Goal: Check status: Check status

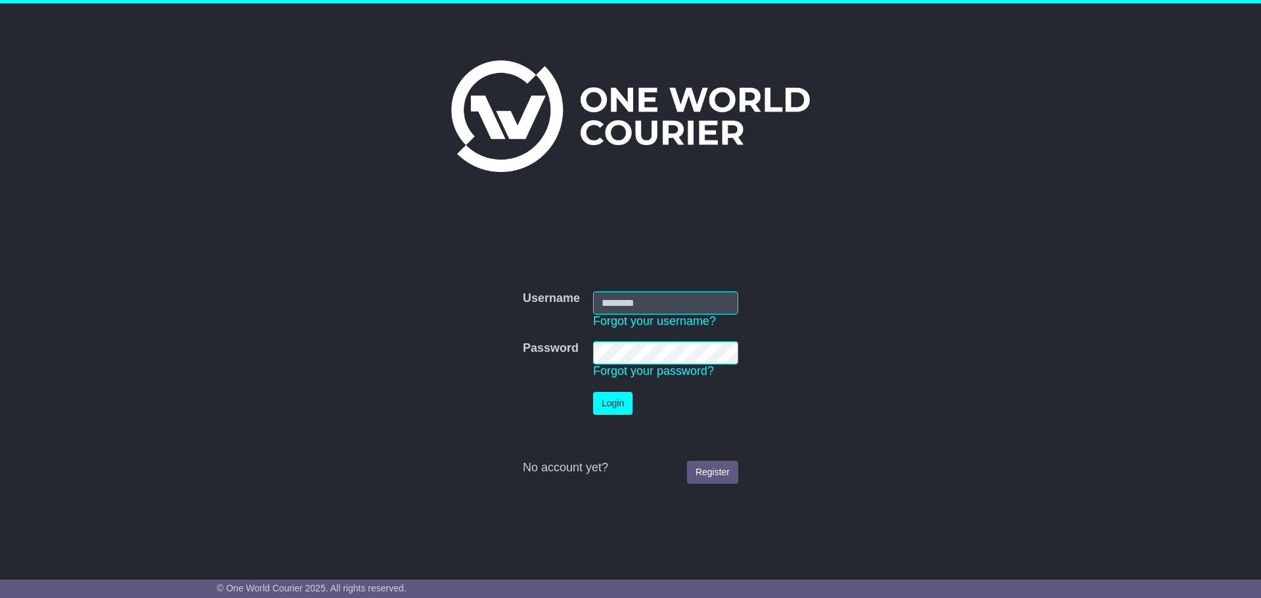
click at [614, 300] on input "Username" at bounding box center [665, 303] width 145 height 23
type input "**********"
click at [604, 401] on button "Login" at bounding box center [612, 403] width 39 height 23
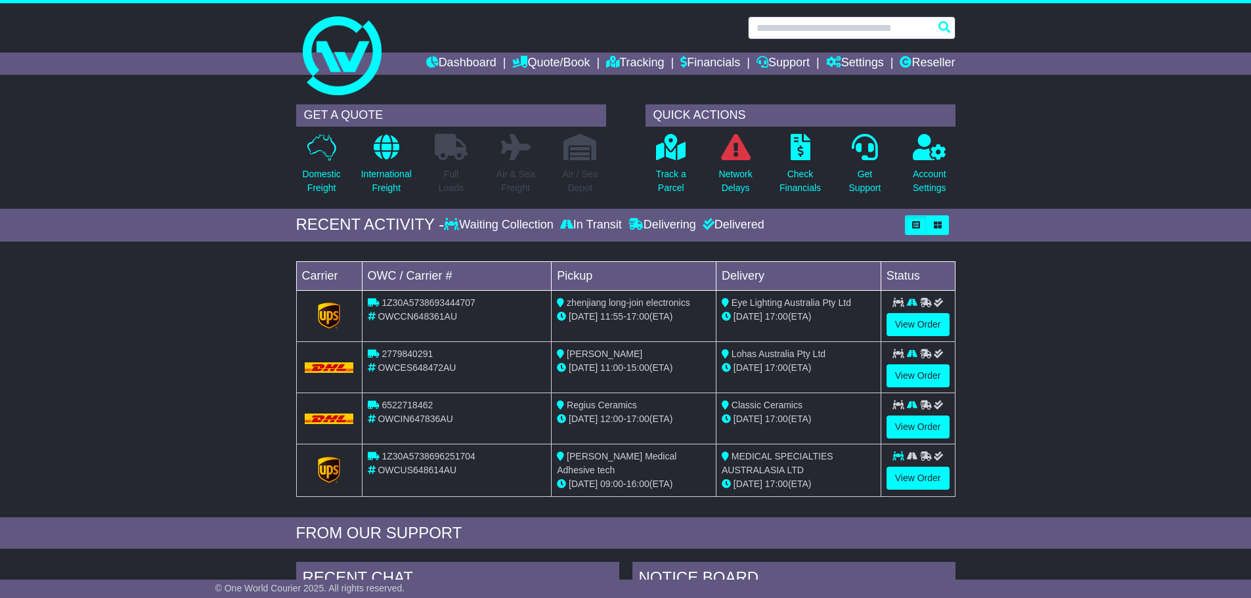
click at [776, 32] on input "text" at bounding box center [852, 27] width 208 height 23
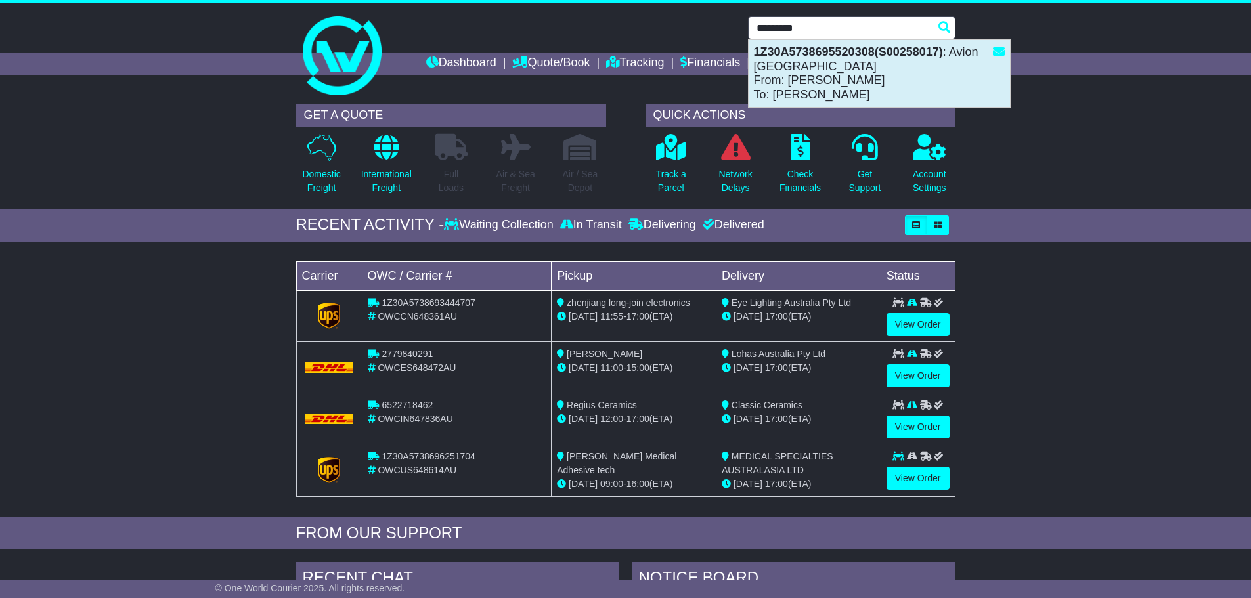
click at [777, 64] on div "1Z30A5738695520308(S00258017) : Avion Australia From: ms Hui To: Liz Myers" at bounding box center [879, 73] width 261 height 67
type input "**********"
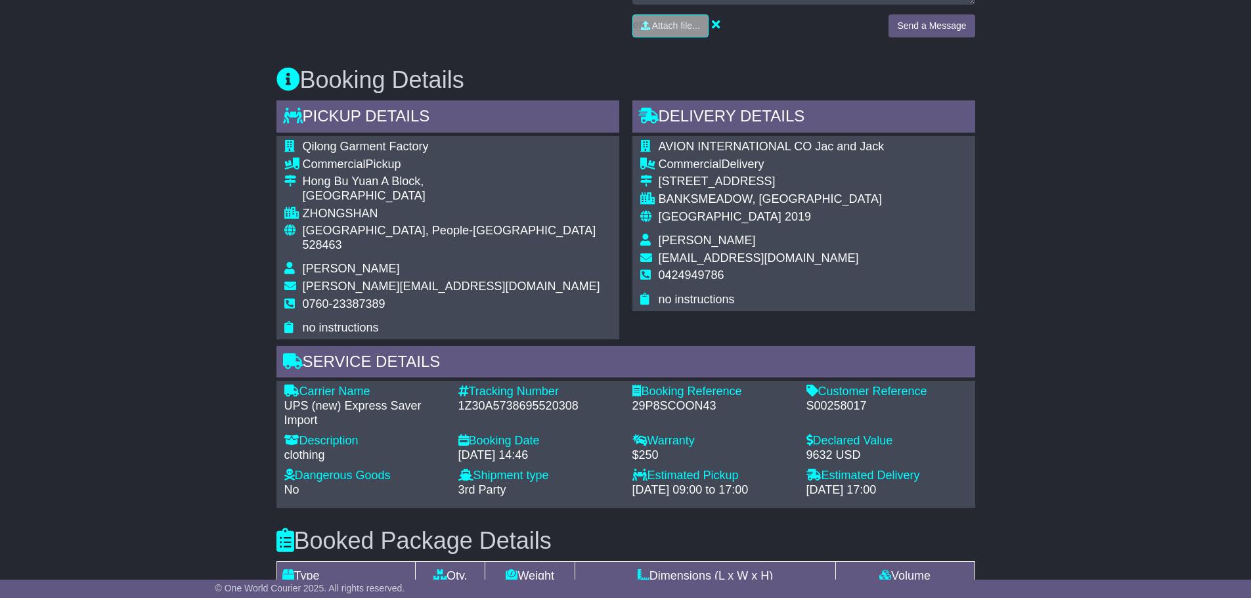
scroll to position [722, 0]
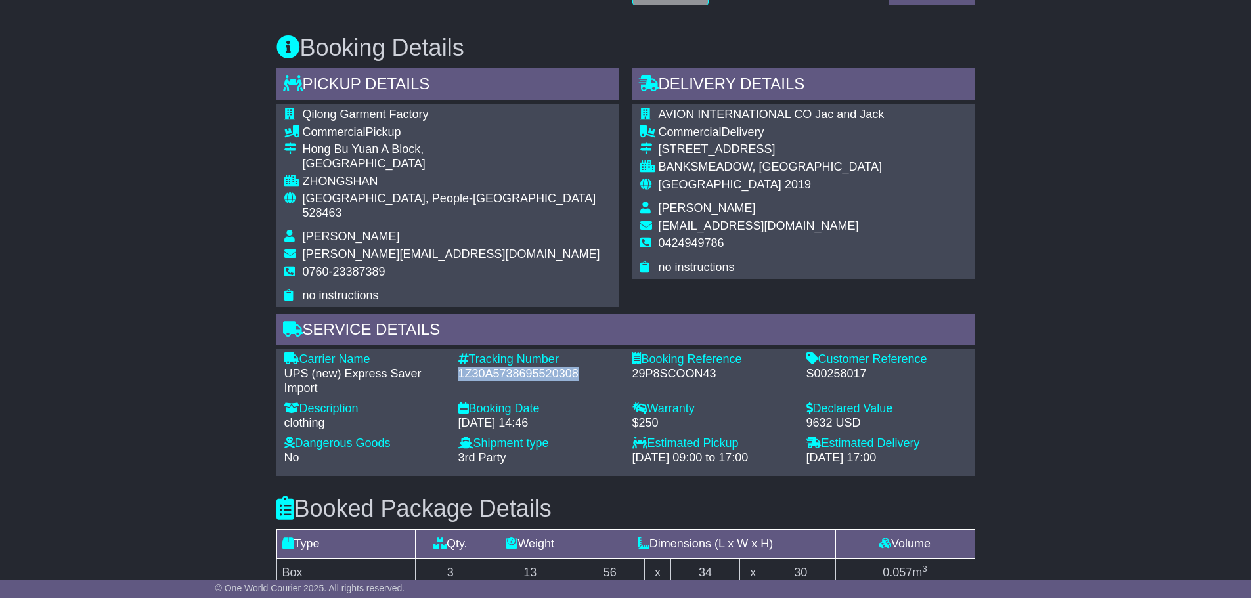
drag, startPoint x: 579, startPoint y: 359, endPoint x: 454, endPoint y: 359, distance: 124.8
click at [454, 359] on div "Tracking Number - 1Z30A5738695520308" at bounding box center [539, 374] width 174 height 43
copy div "1Z30A5738695520308"
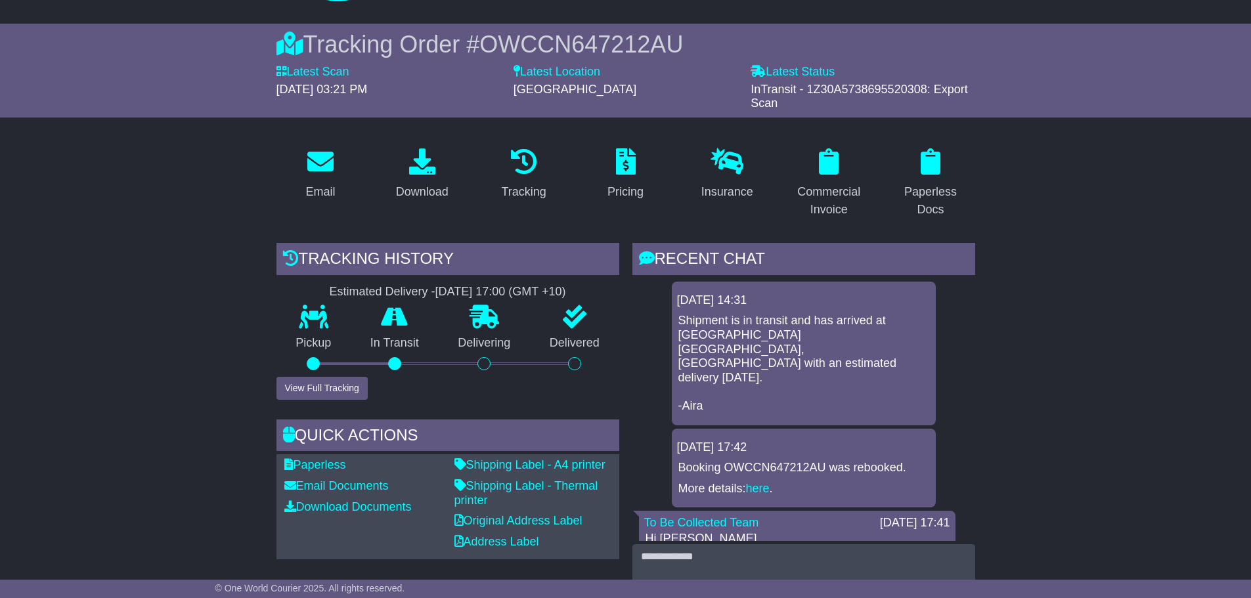
scroll to position [0, 0]
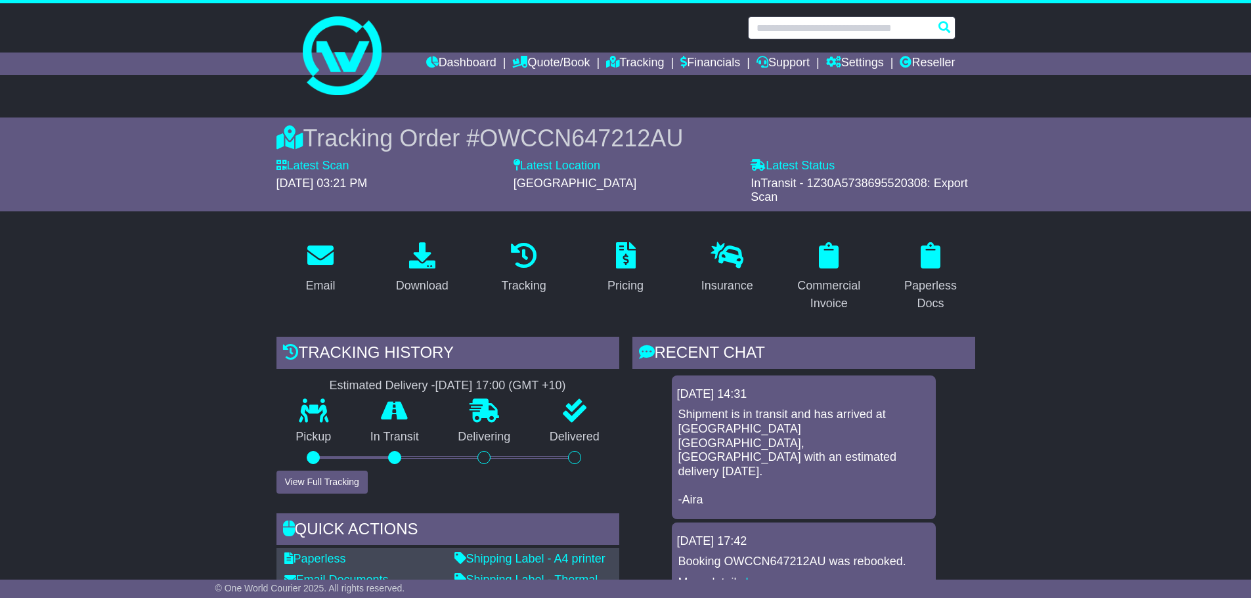
click at [771, 30] on input "text" at bounding box center [852, 27] width 208 height 23
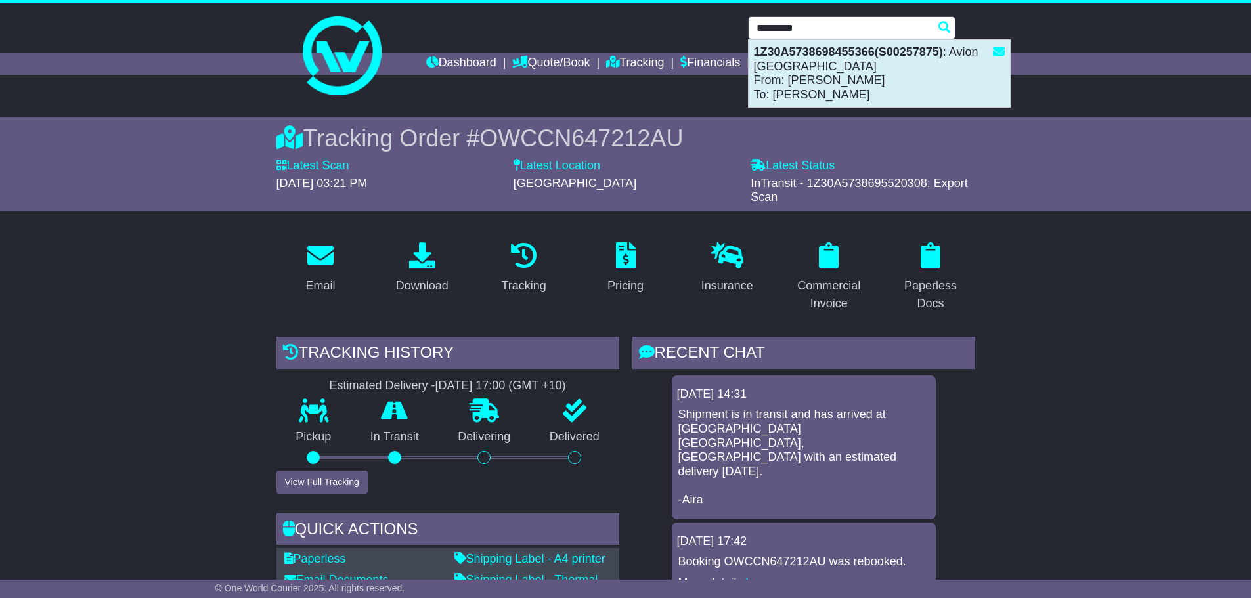
click at [781, 77] on div "1Z30A5738698455366(S00257875) : Avion Australia From: lily lily To: liz Myers" at bounding box center [879, 73] width 261 height 67
type input "**********"
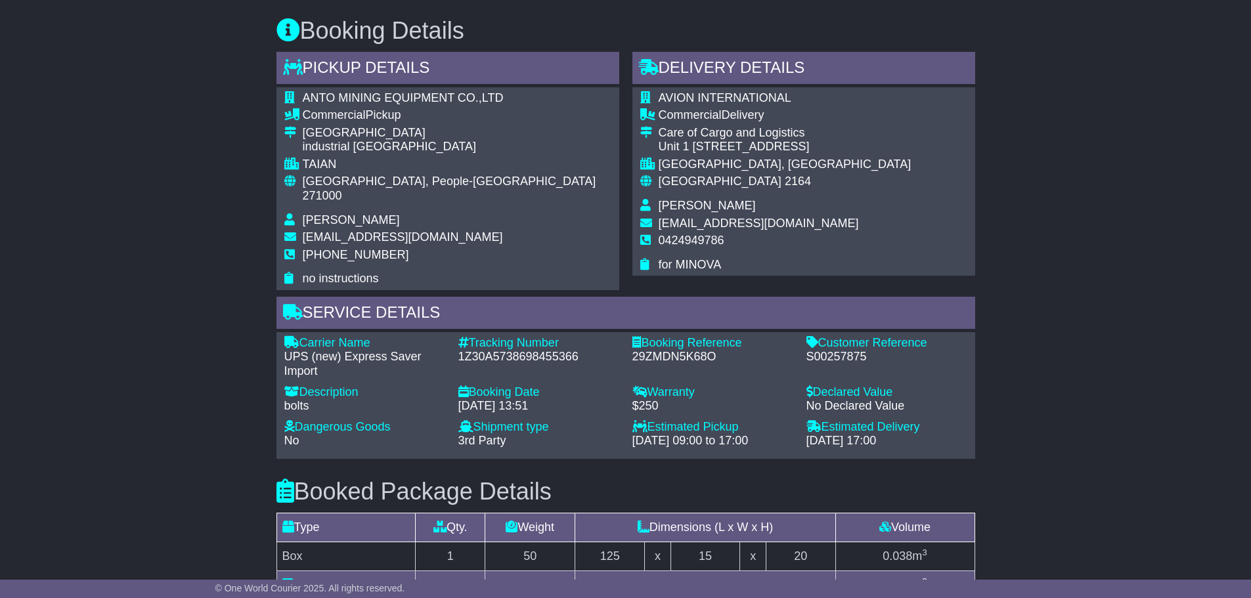
scroll to position [722, 0]
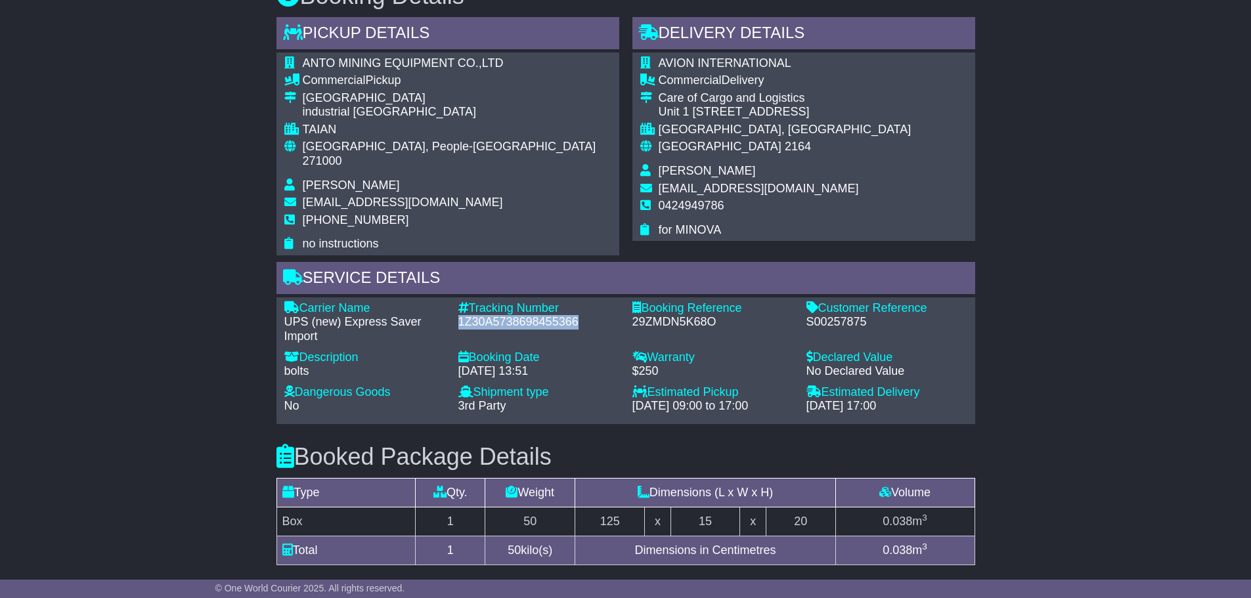
drag, startPoint x: 577, startPoint y: 308, endPoint x: 459, endPoint y: 309, distance: 118.2
click at [459, 315] on div "1Z30A5738698455366" at bounding box center [538, 322] width 161 height 14
copy div "1Z30A5738698455366"
drag, startPoint x: 872, startPoint y: 307, endPoint x: 807, endPoint y: 307, distance: 65.0
click at [807, 315] on div "S00257875" at bounding box center [886, 322] width 161 height 14
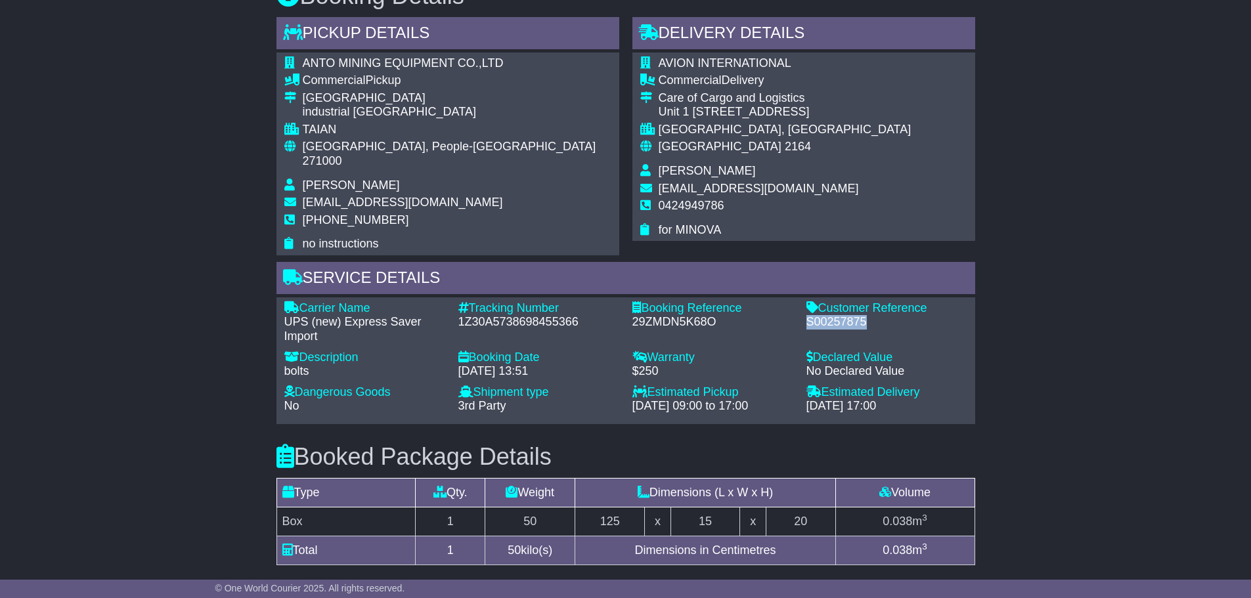
copy div "S00257875"
